Goal: Information Seeking & Learning: Learn about a topic

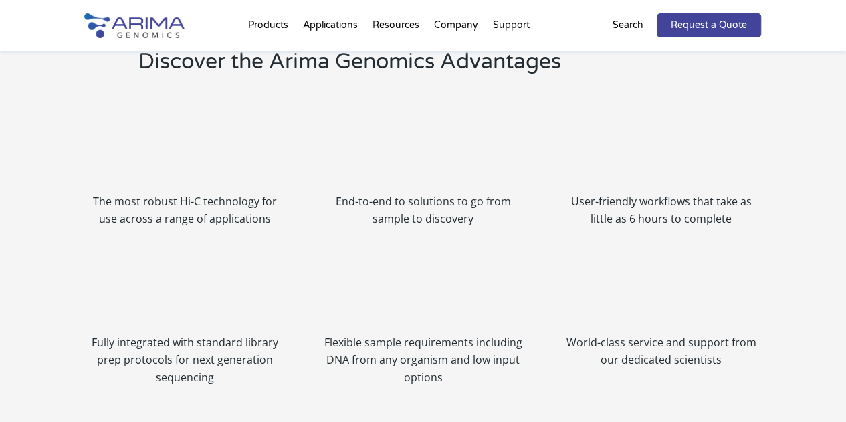
scroll to position [1440, 0]
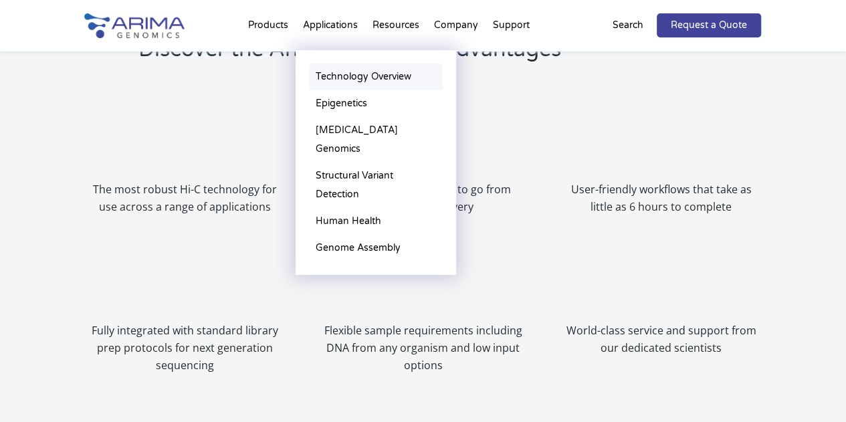
click at [357, 70] on link "Technology Overview" at bounding box center [376, 77] width 134 height 27
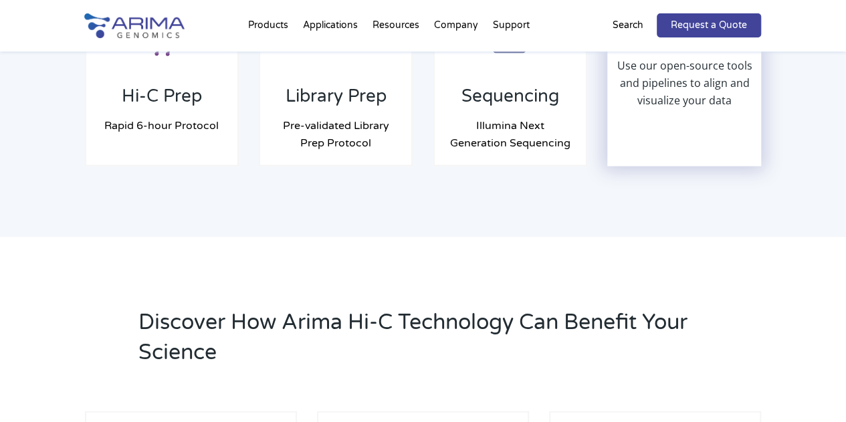
scroll to position [1221, 0]
click at [698, 116] on div "Use our open-source tools and pipelines to align and visualize your data" at bounding box center [683, 81] width 151 height 164
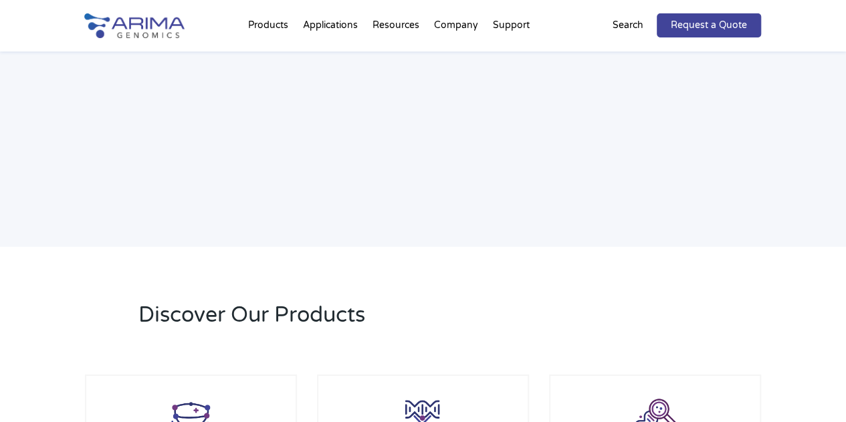
scroll to position [2335, 0]
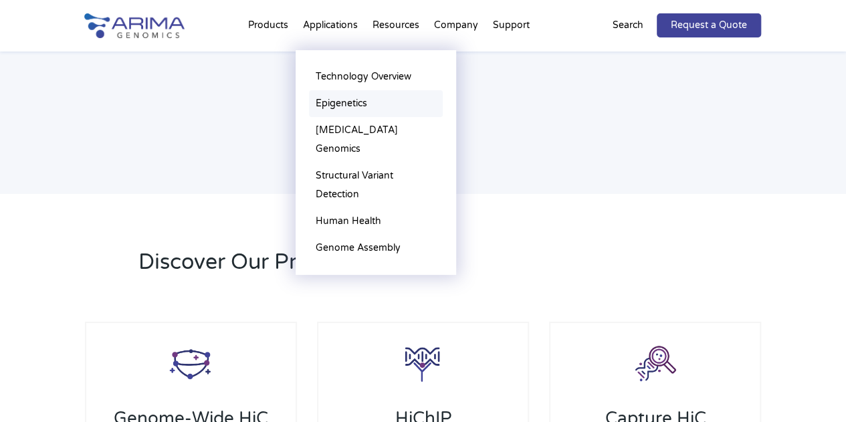
click at [332, 102] on link "Epigenetics" at bounding box center [376, 103] width 134 height 27
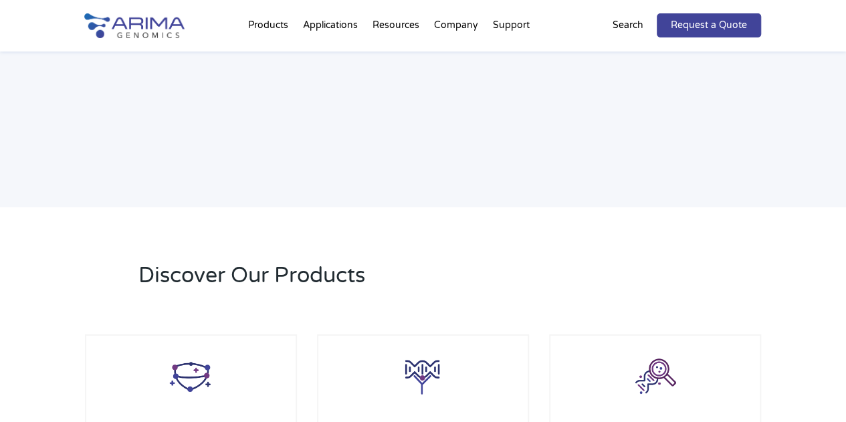
scroll to position [2335, 0]
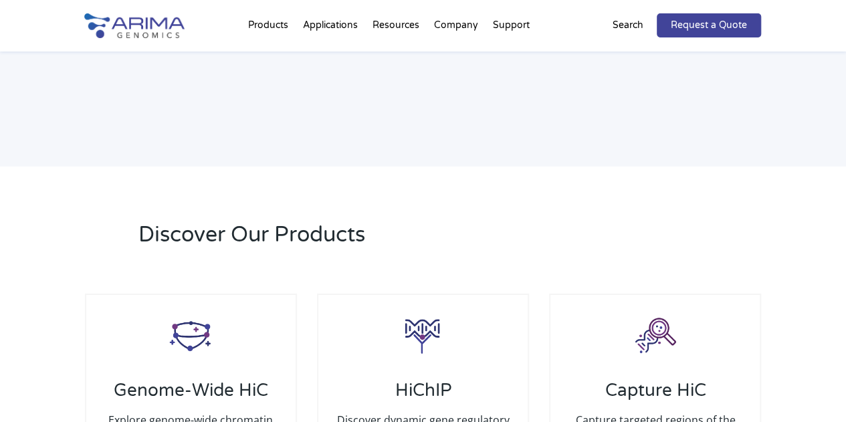
click at [154, 19] on img at bounding box center [134, 25] width 100 height 25
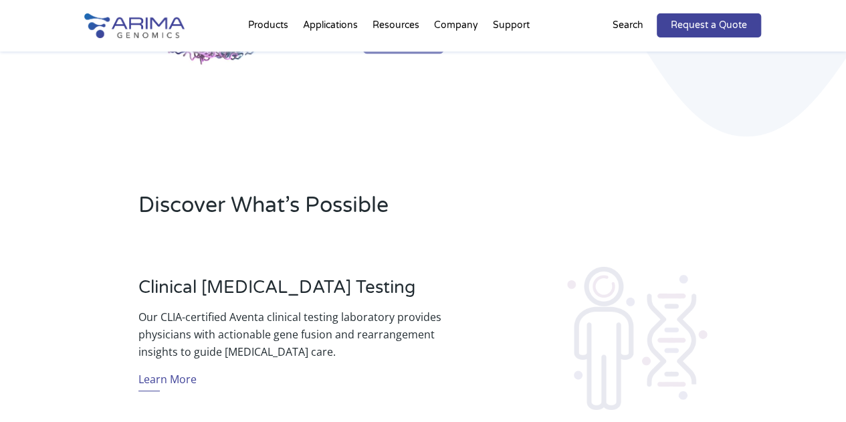
scroll to position [273, 0]
